Goal: Information Seeking & Learning: Learn about a topic

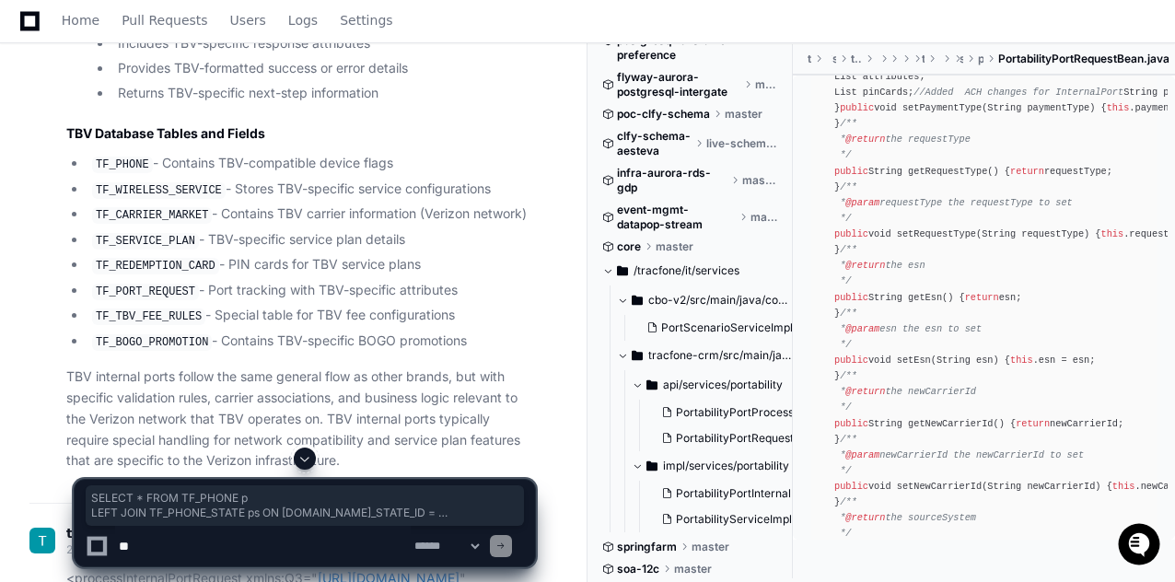
scroll to position [28507, 0]
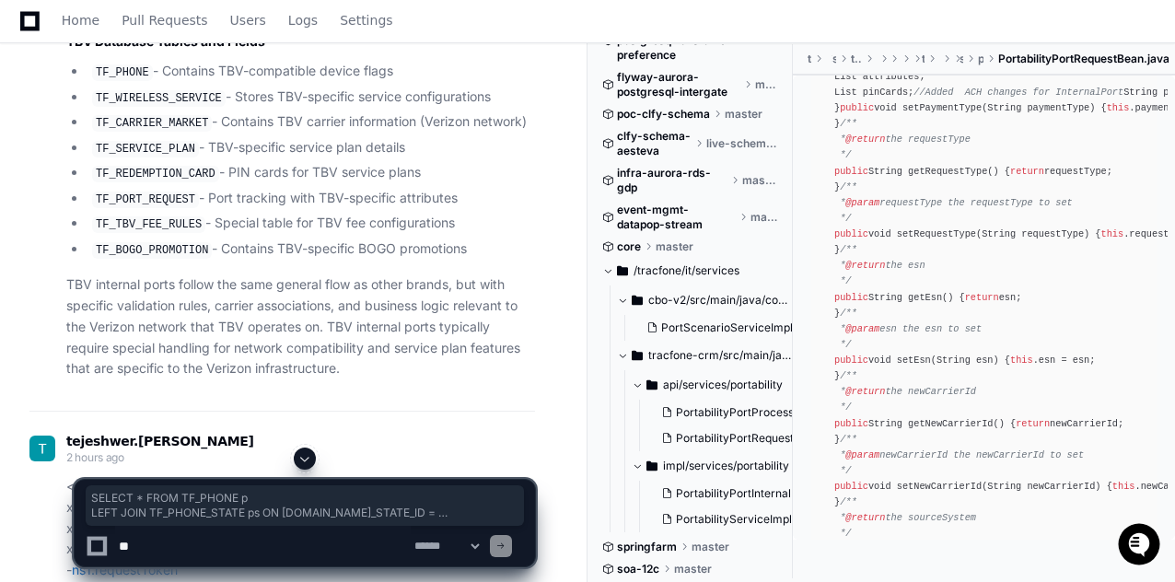
click at [712, 352] on span "tracfone-crm/src/main/java/com/tracfone/crm" at bounding box center [720, 355] width 145 height 15
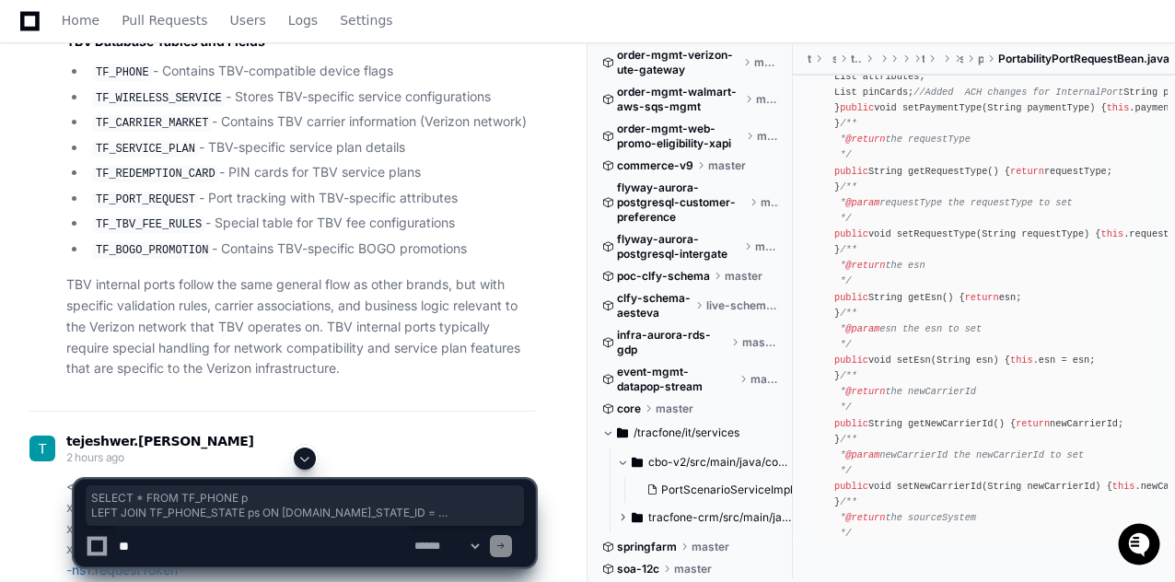
click at [657, 516] on div at bounding box center [728, 514] width 283 height 134
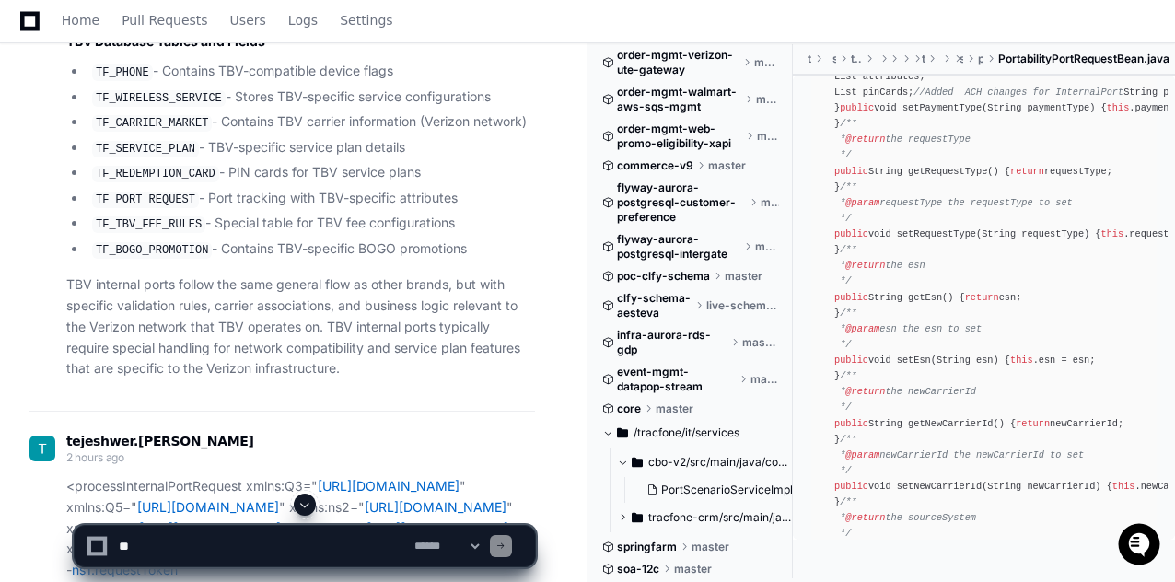
scroll to position [28876, 0]
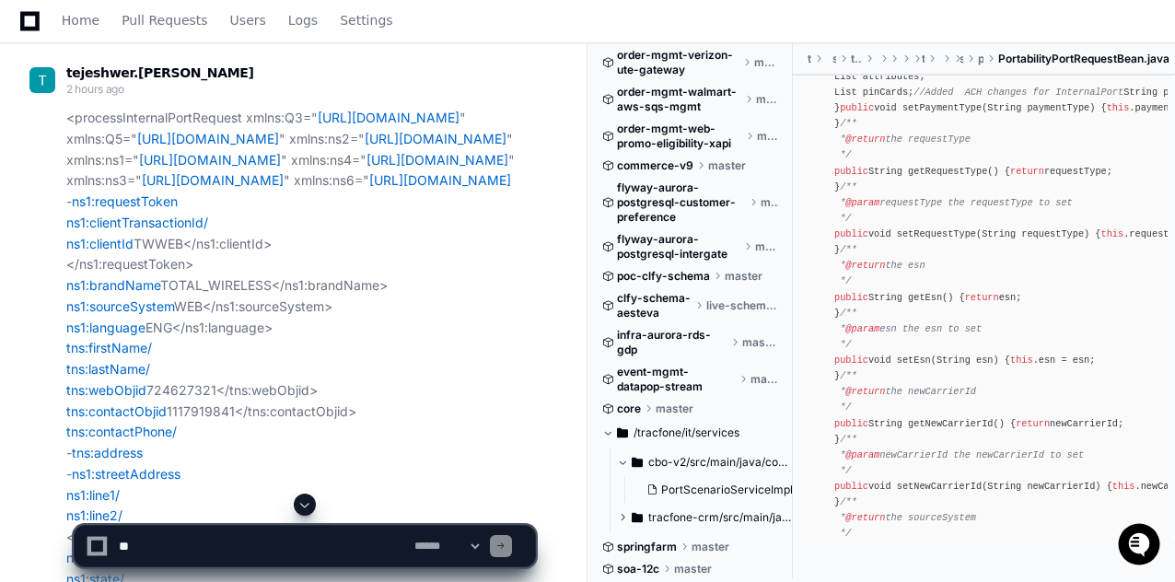
click at [624, 518] on div at bounding box center [728, 537] width 283 height 88
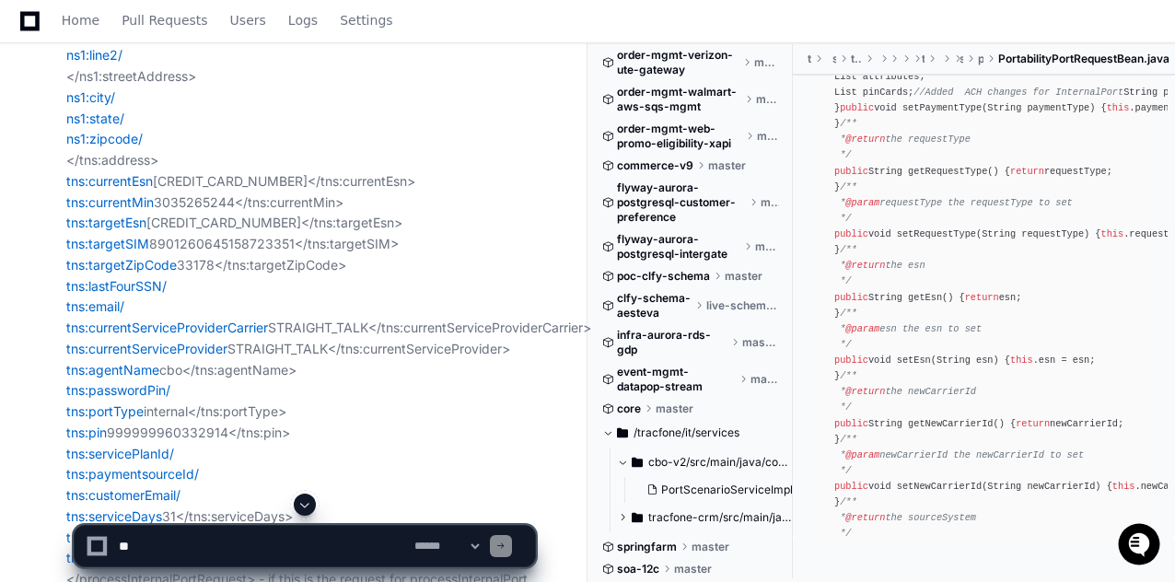
scroll to position [29428, 0]
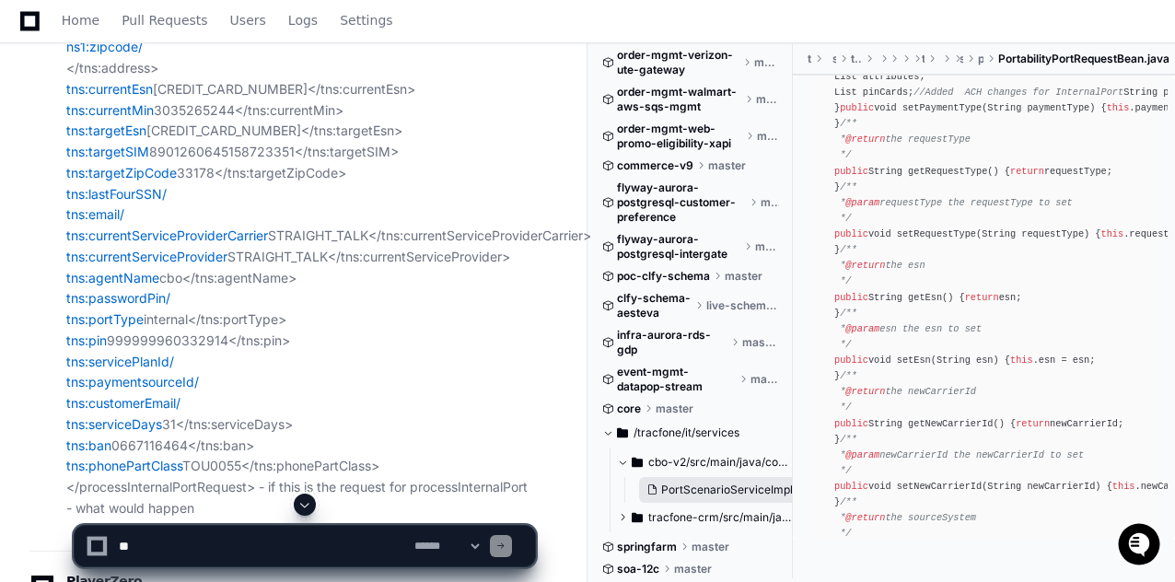
click at [694, 492] on span "PortScenarioServiceImpl.java" at bounding box center [739, 489] width 157 height 15
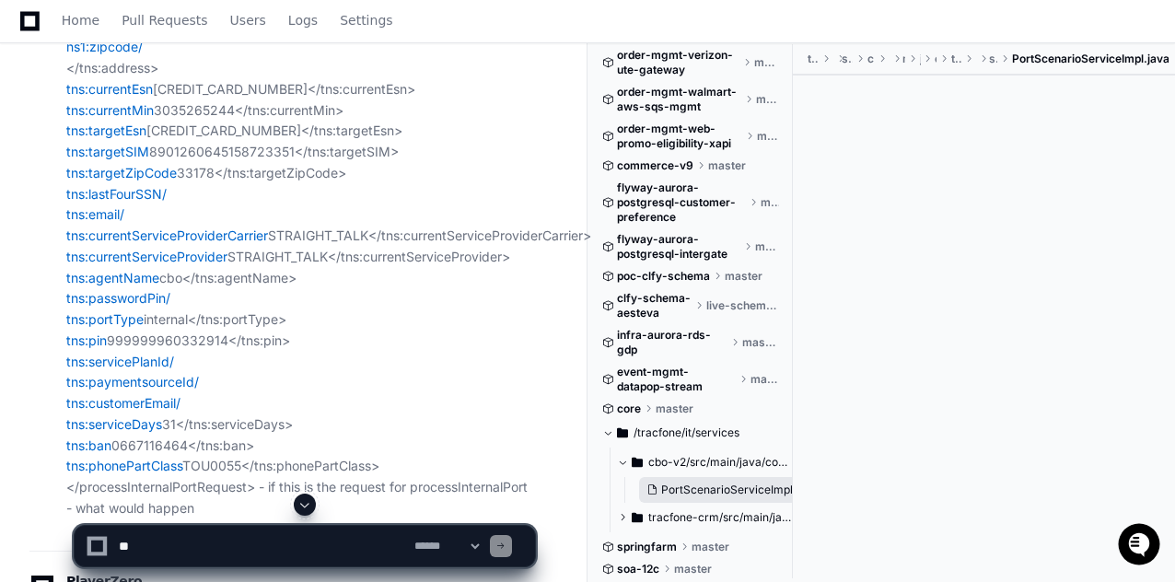
scroll to position [0, 0]
click at [690, 521] on div at bounding box center [728, 537] width 283 height 88
click at [679, 465] on span "cbo-v2/src/main/java/com/tracfone/csr/service" at bounding box center [720, 462] width 145 height 15
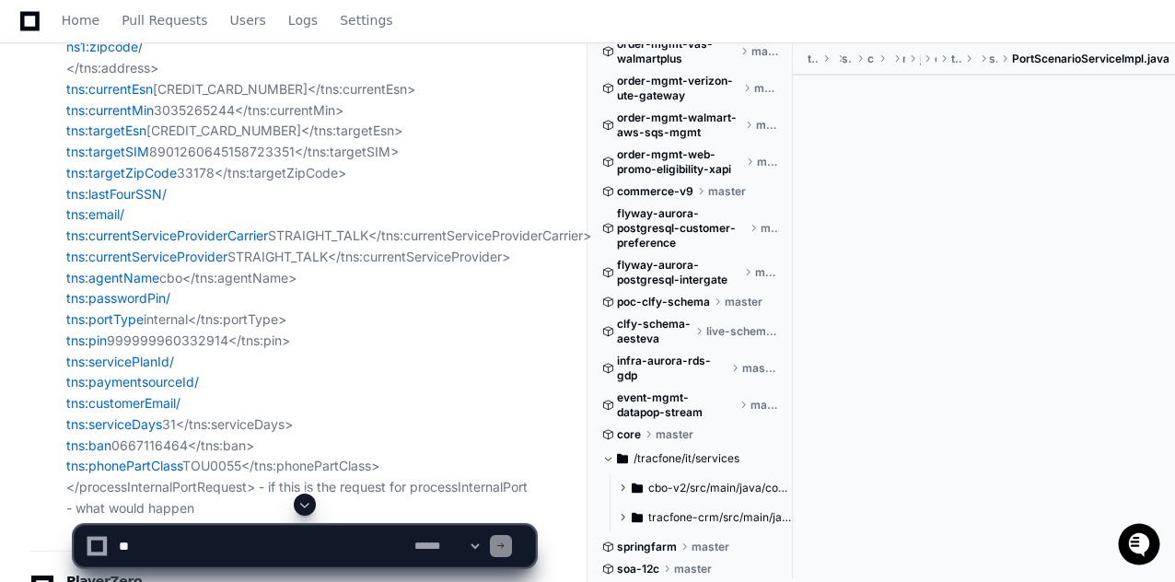
scroll to position [7719, 0]
click at [625, 516] on div at bounding box center [728, 537] width 283 height 88
click at [662, 517] on div at bounding box center [728, 537] width 283 height 88
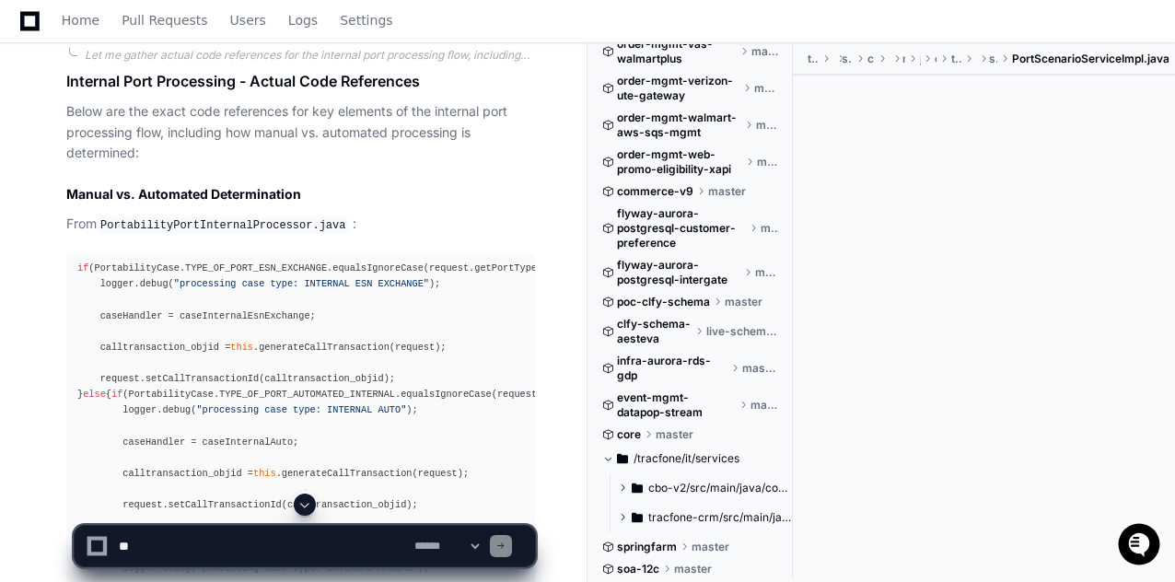
scroll to position [20313, 0]
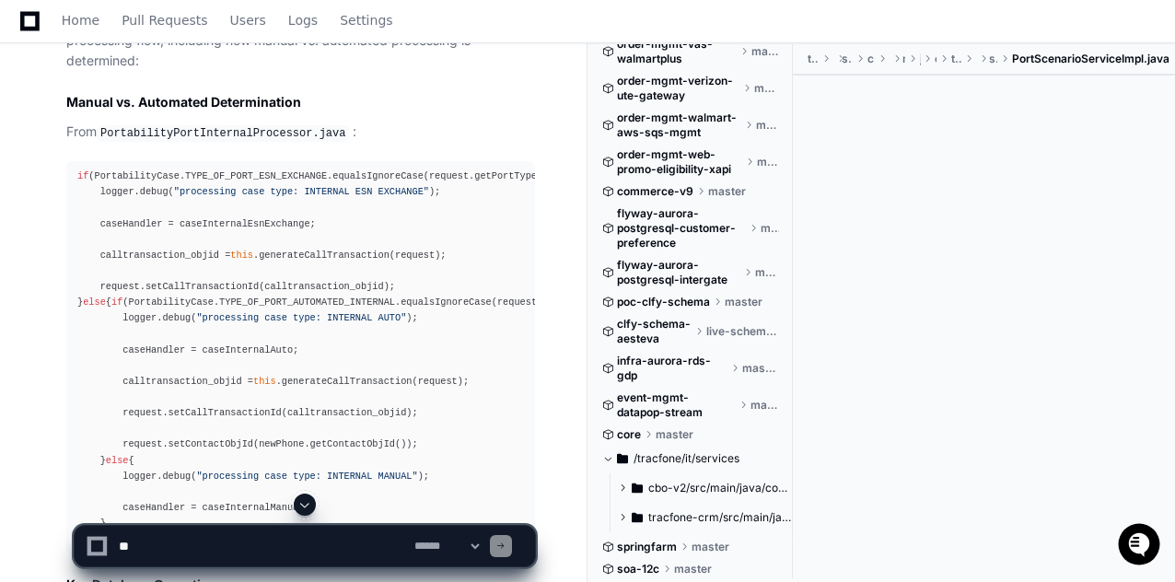
click at [188, 125] on code "PortabilityPortInternalProcessor.java" at bounding box center [223, 133] width 252 height 17
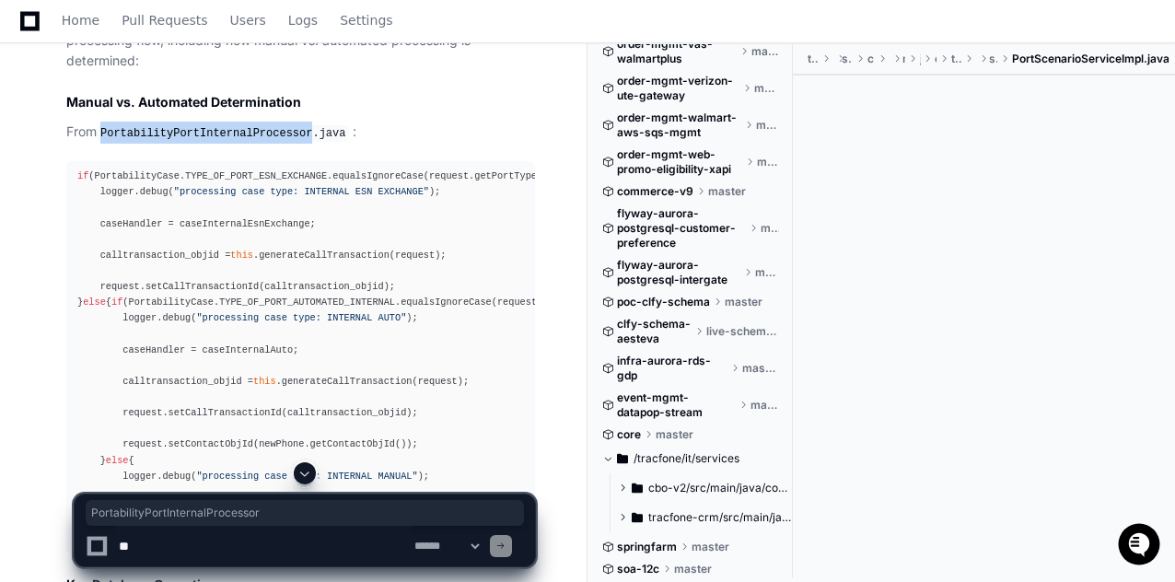
copy code "PortabilityPortInternalProcessor"
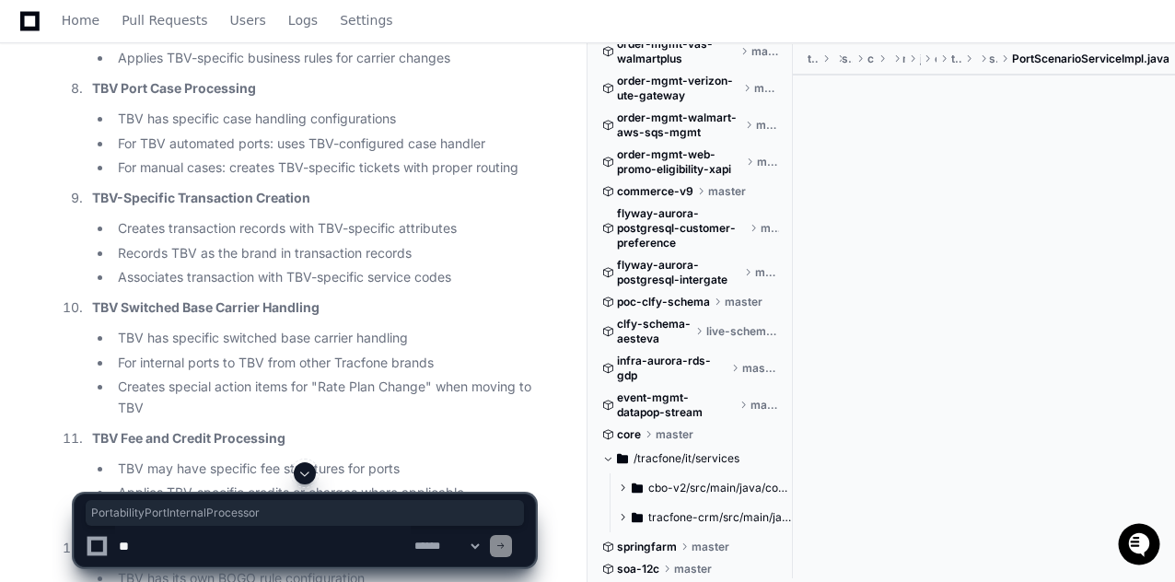
scroll to position [28507, 0]
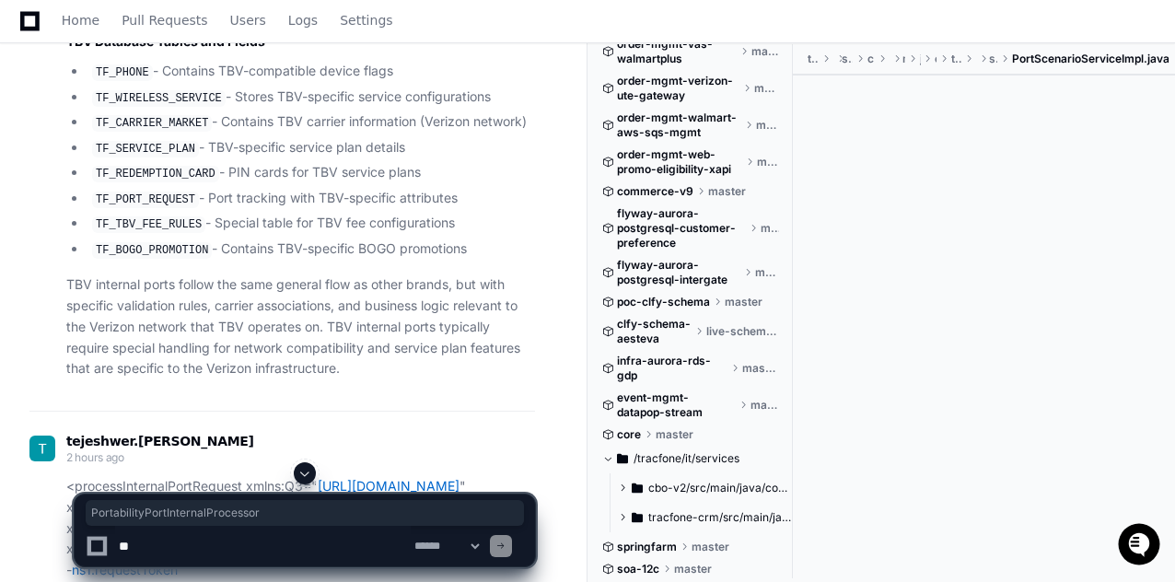
click at [300, 471] on span at bounding box center [304, 473] width 15 height 15
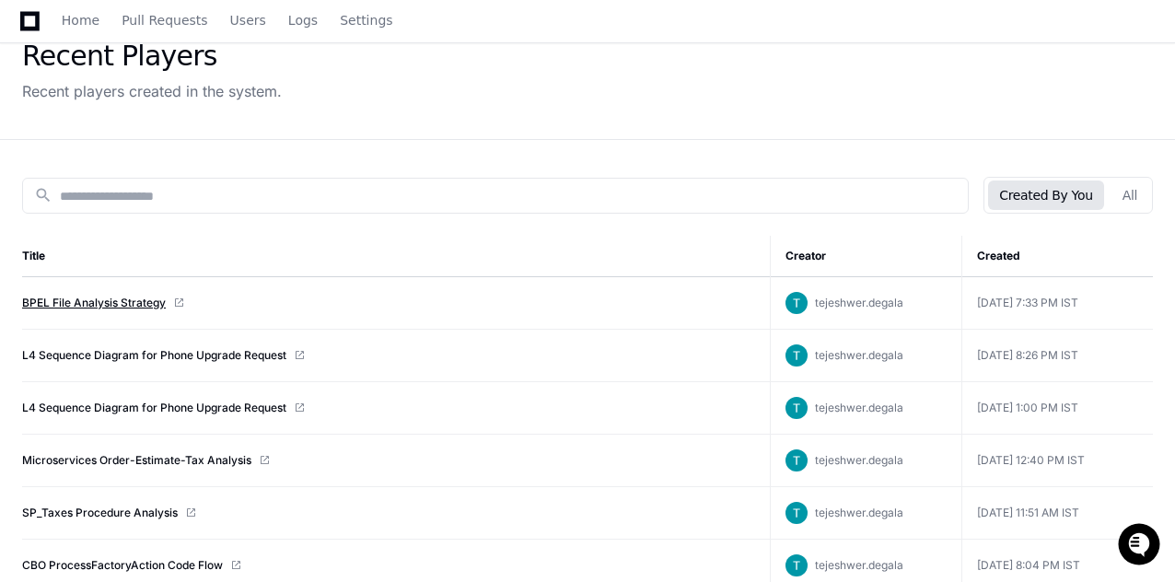
click at [105, 301] on link "BPEL File Analysis Strategy" at bounding box center [94, 303] width 144 height 15
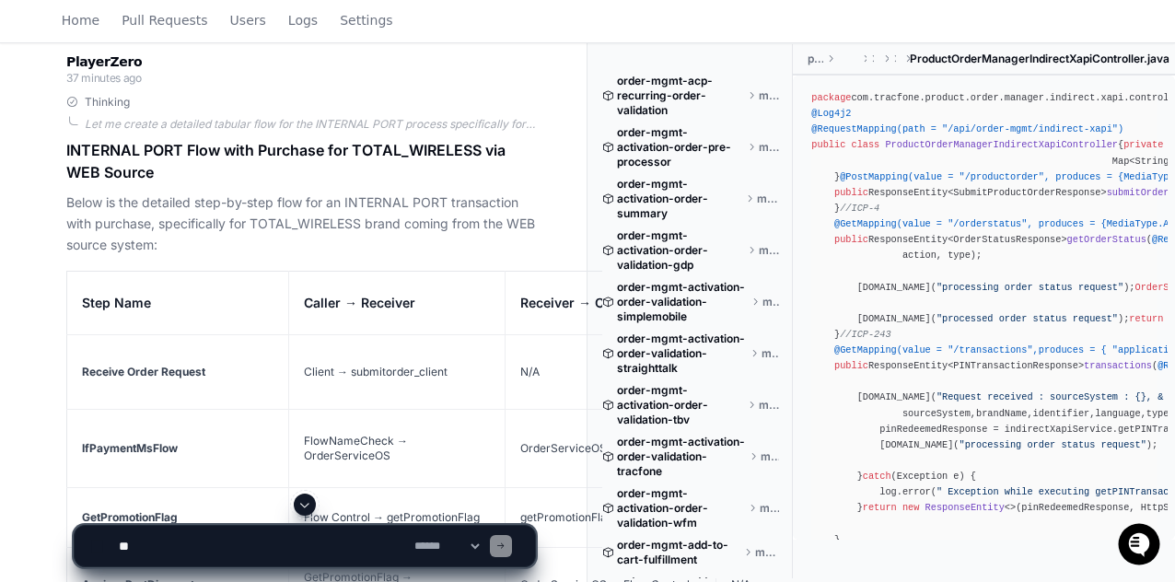
scroll to position [17493, 0]
